Goal: Task Accomplishment & Management: Manage account settings

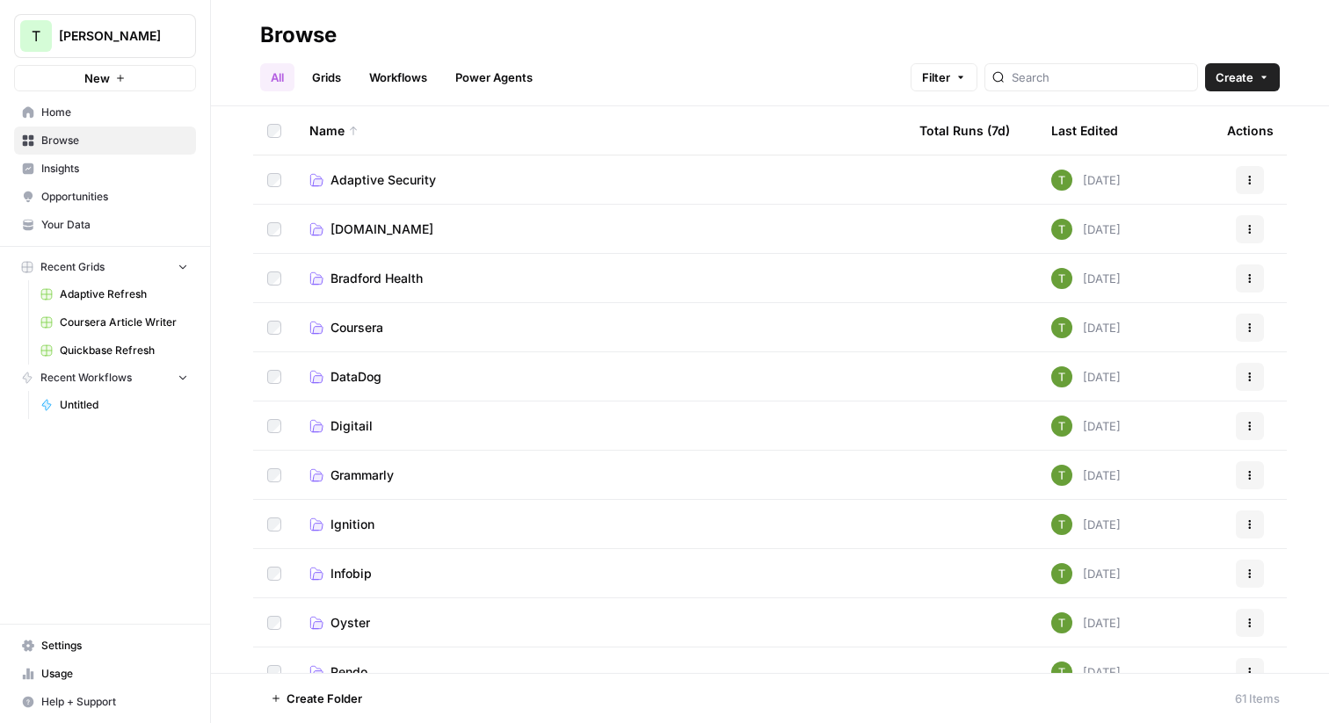
click at [64, 41] on span "Travis Demo" at bounding box center [112, 36] width 106 height 18
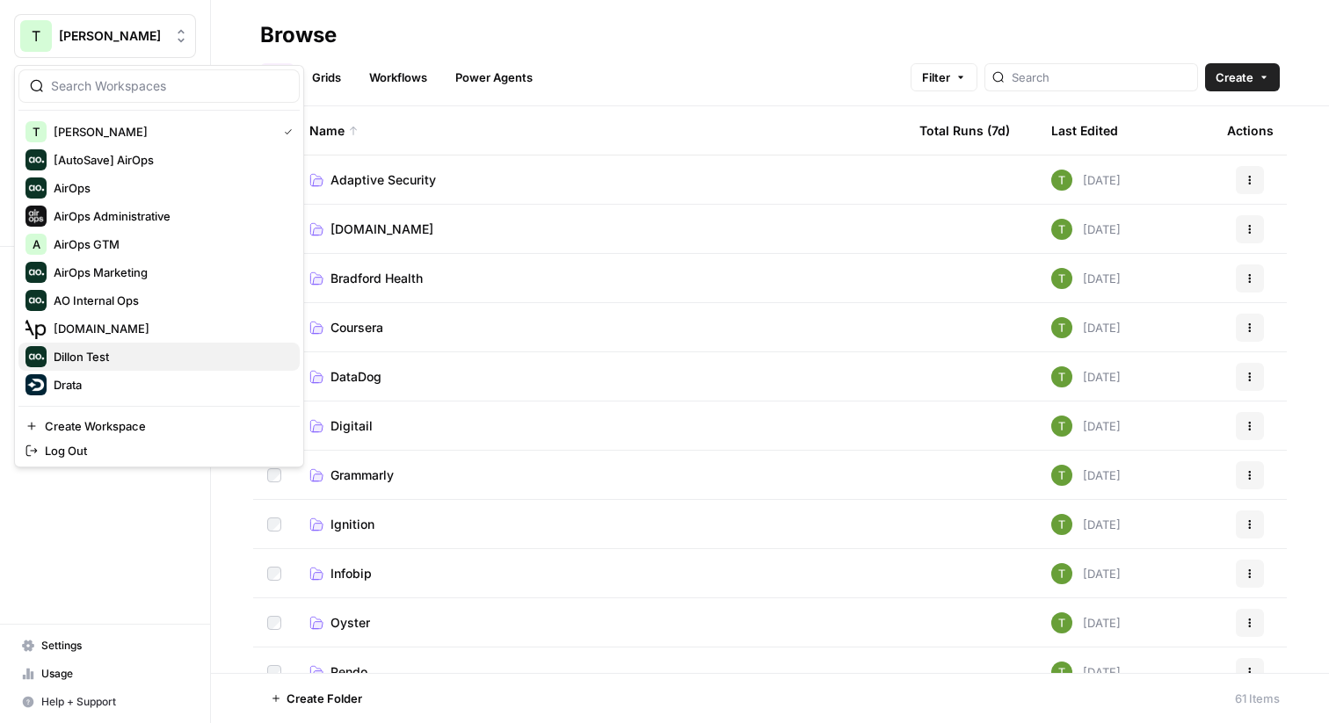
scroll to position [319, 0]
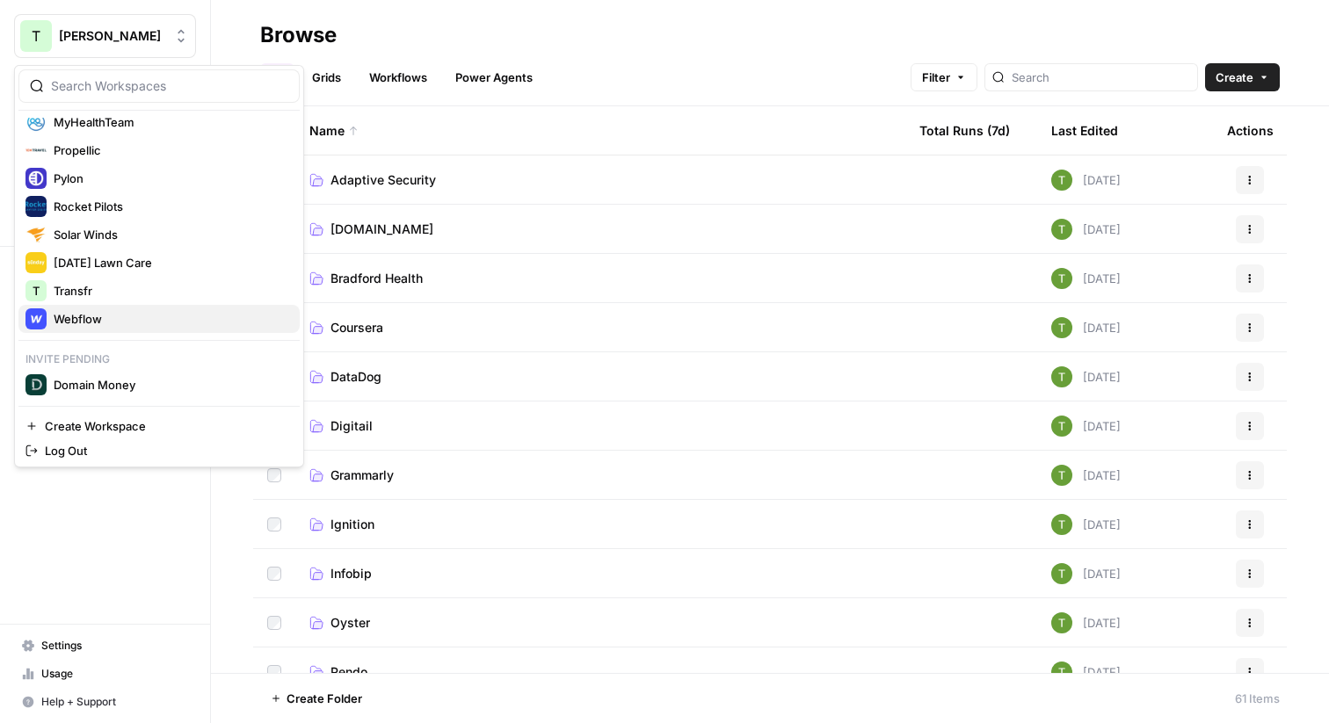
click at [62, 319] on span "Webflow" at bounding box center [170, 319] width 232 height 18
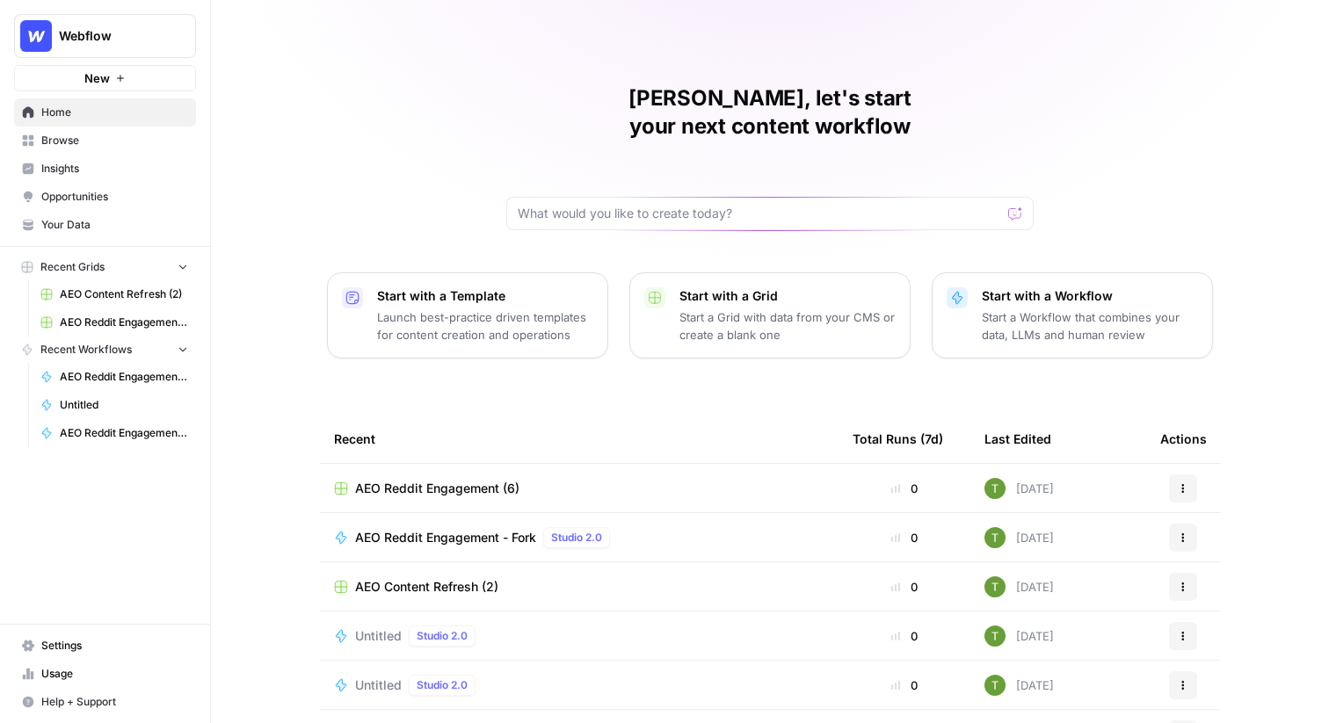
click at [42, 645] on span "Settings" at bounding box center [114, 646] width 147 height 16
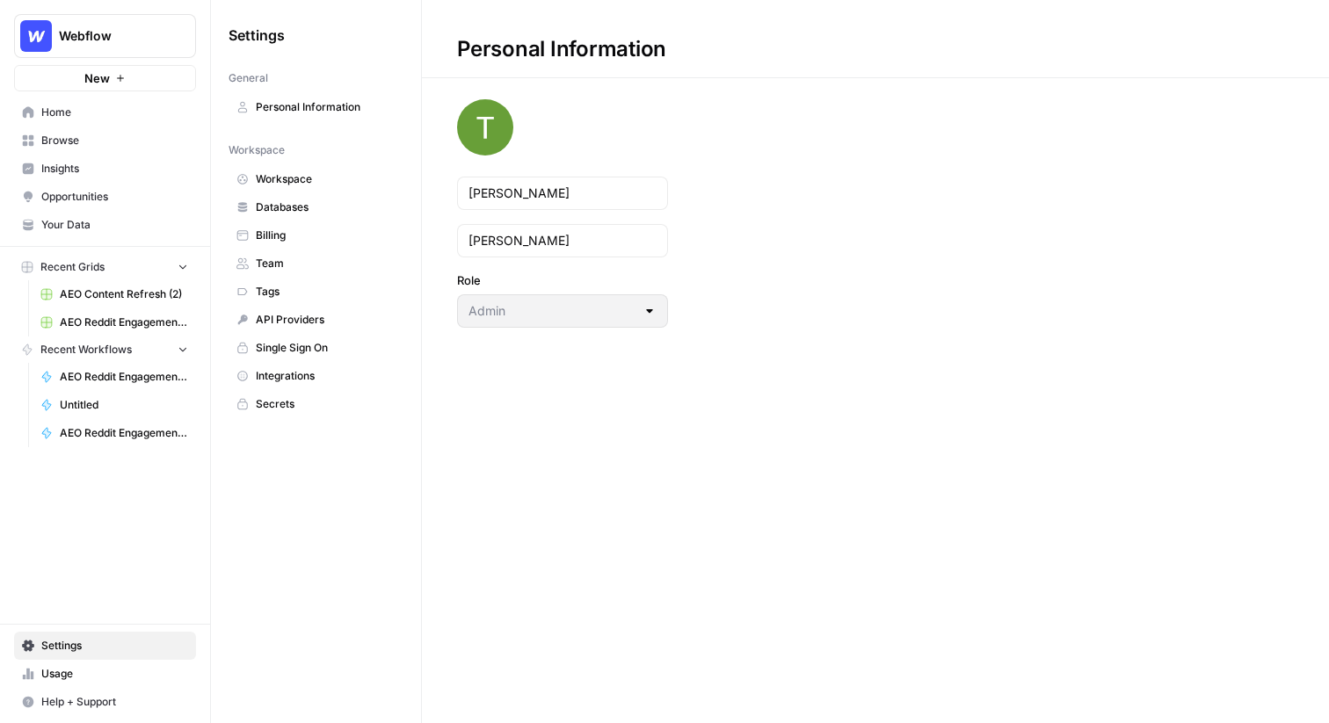
click at [266, 233] on span "Billing" at bounding box center [326, 236] width 140 height 16
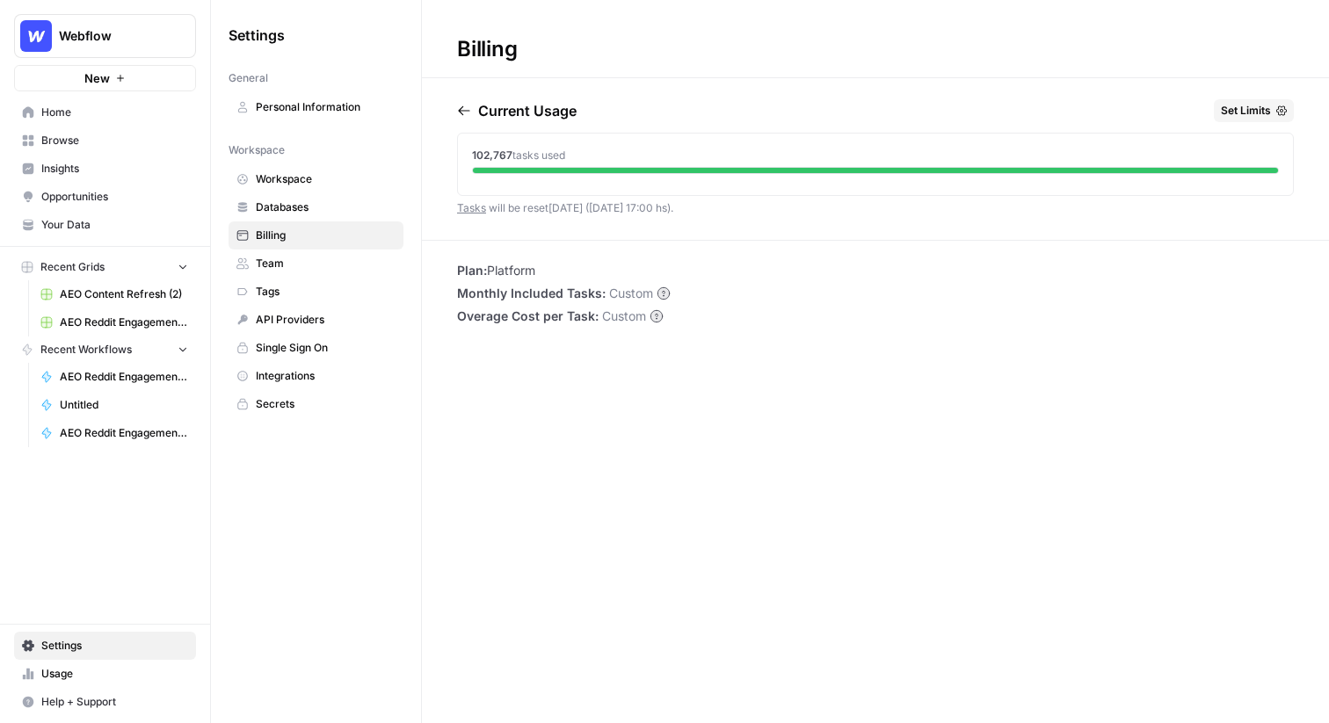
click at [1242, 104] on span "Set Limits" at bounding box center [1246, 111] width 50 height 16
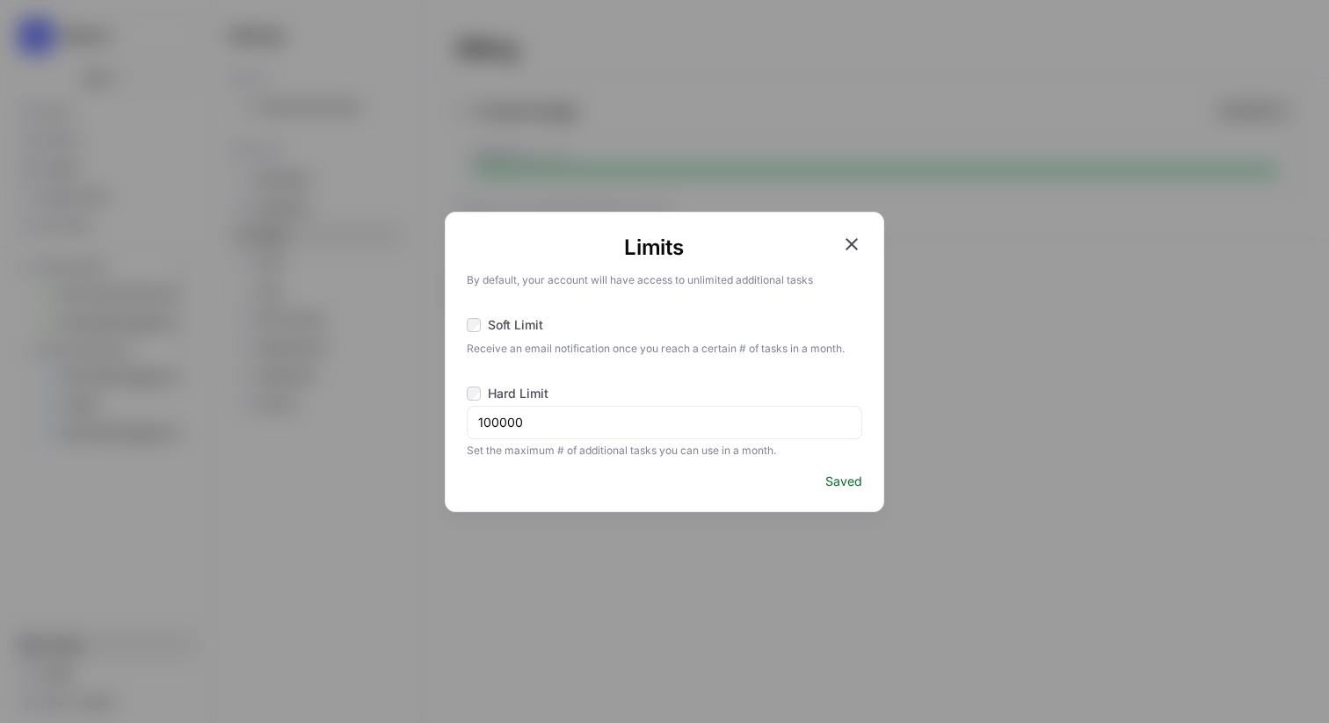
click at [852, 238] on icon "button" at bounding box center [851, 244] width 21 height 21
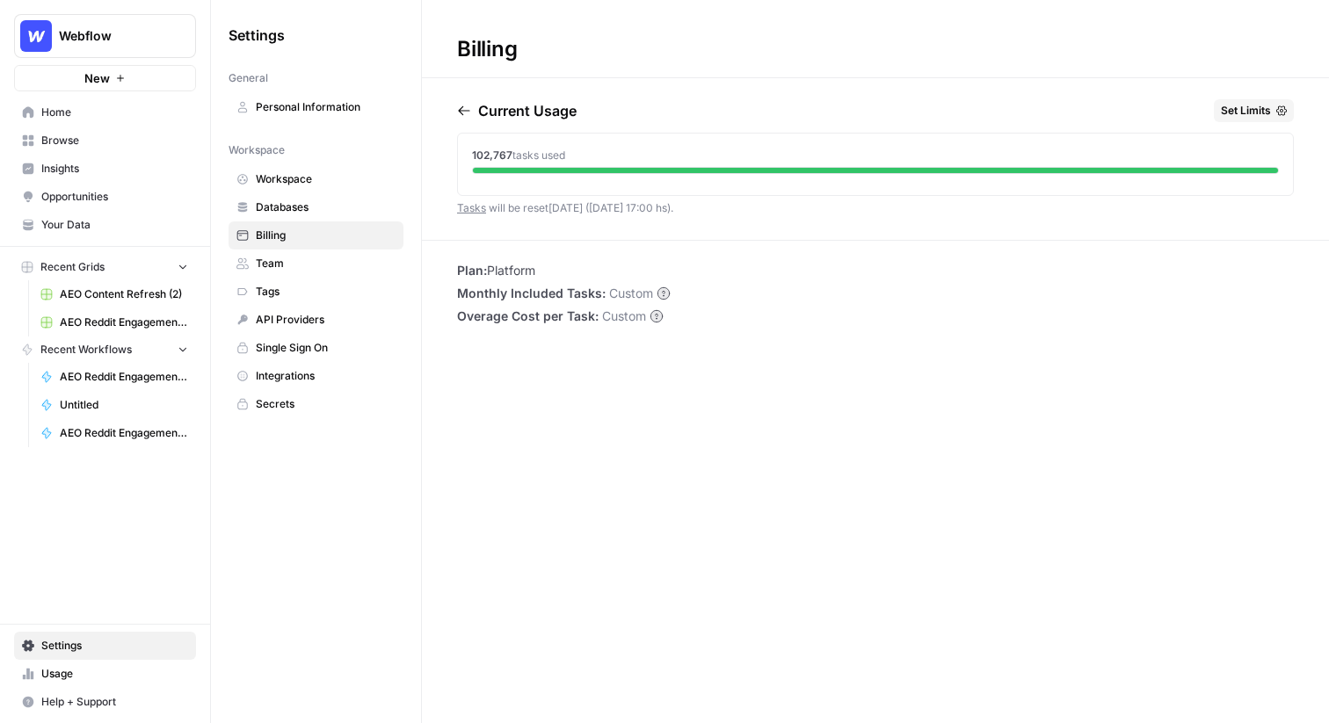
click at [1253, 115] on span "Set Limits" at bounding box center [1246, 111] width 50 height 16
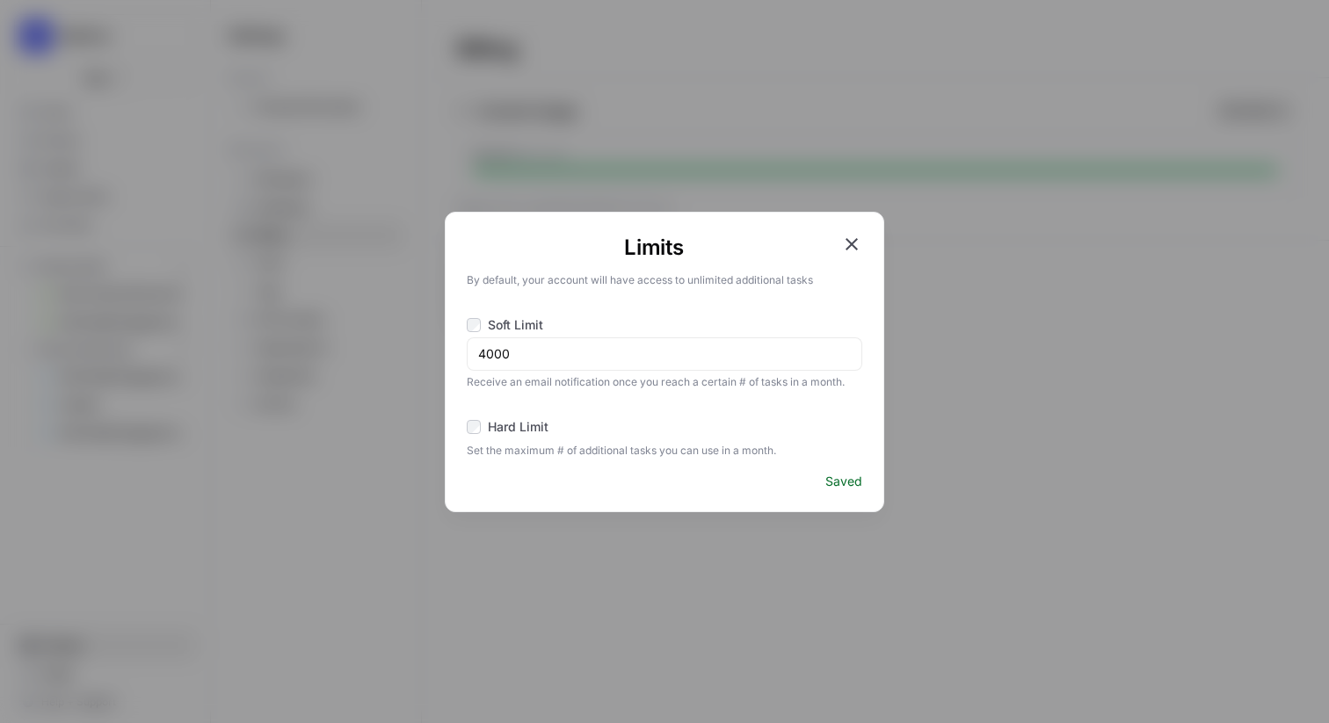
click at [855, 239] on icon "button" at bounding box center [851, 244] width 12 height 12
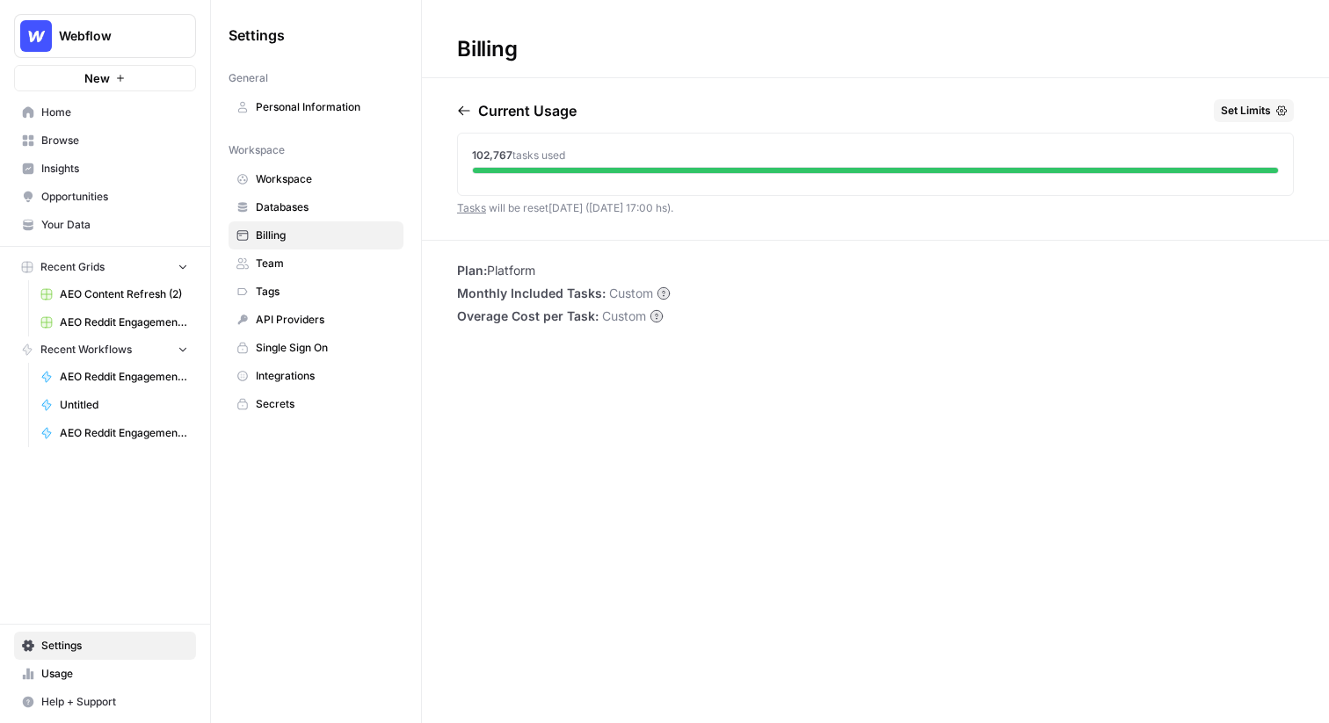
click at [62, 112] on span "Home" at bounding box center [114, 113] width 147 height 16
